Goal: Information Seeking & Learning: Learn about a topic

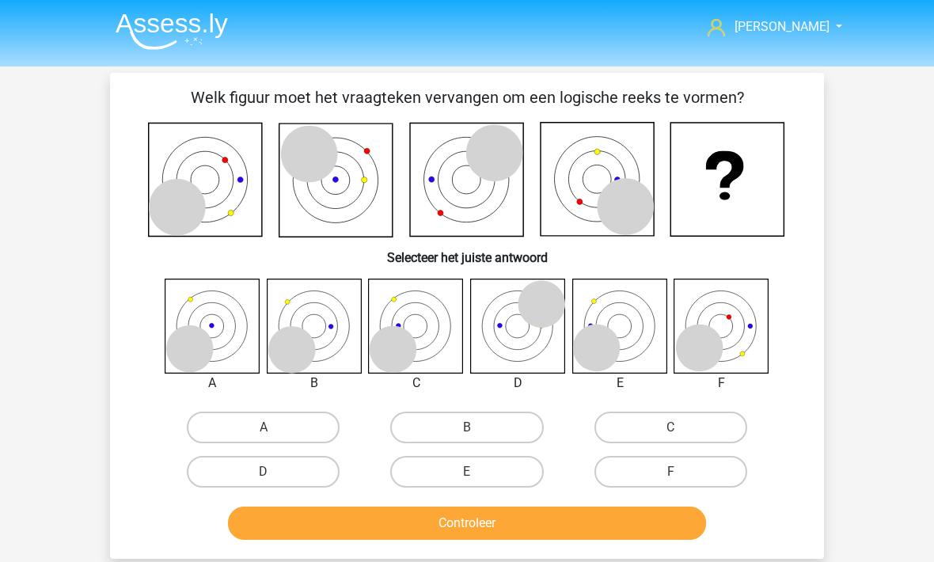
scroll to position [0, 24]
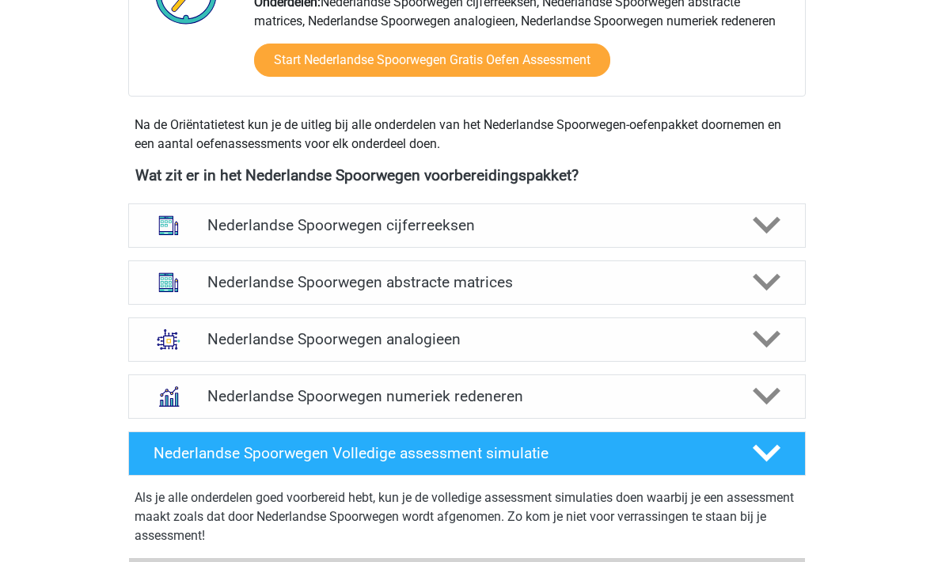
scroll to position [625, 0]
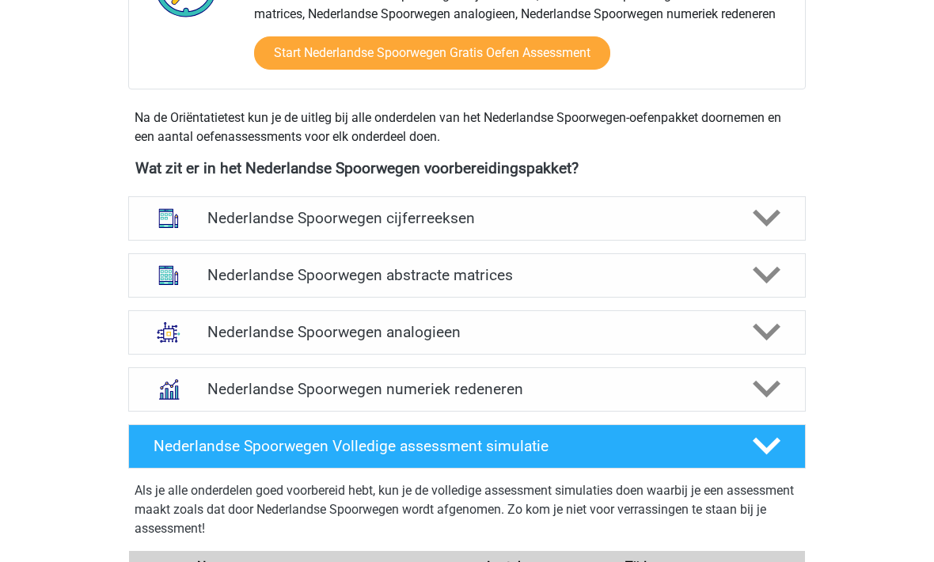
click at [216, 231] on div "Nederlandse Spoorwegen cijferreeksen" at bounding box center [467, 219] width 678 height 44
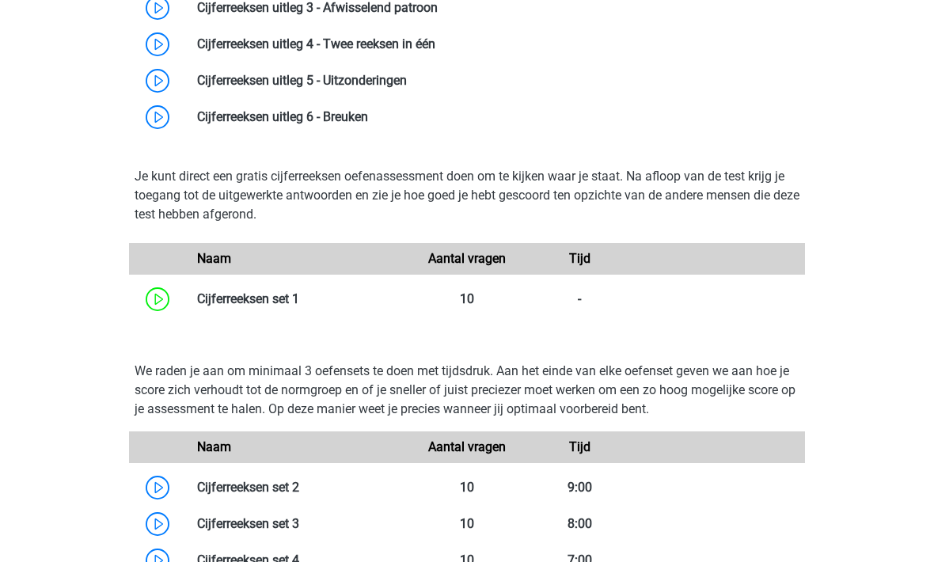
scroll to position [1170, 0]
